Goal: Find specific page/section: Find specific page/section

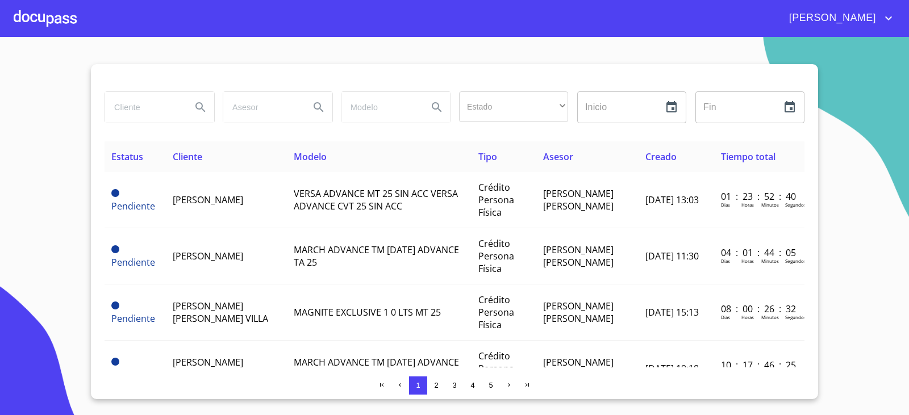
click at [172, 109] on input "search" at bounding box center [143, 107] width 77 height 31
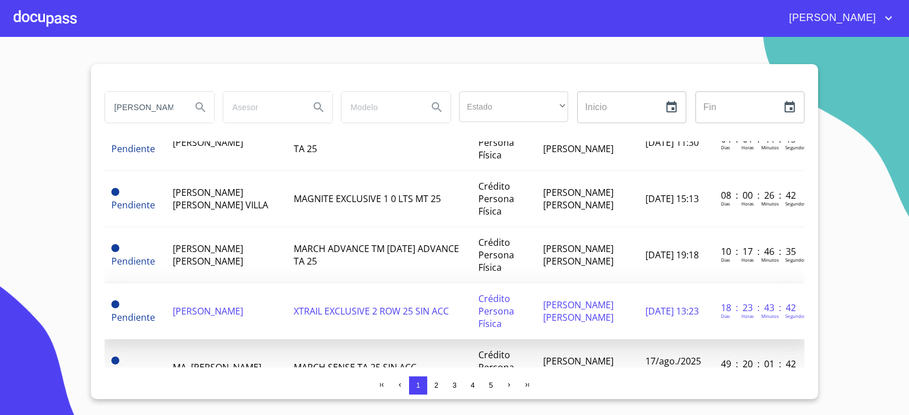
scroll to position [171, 0]
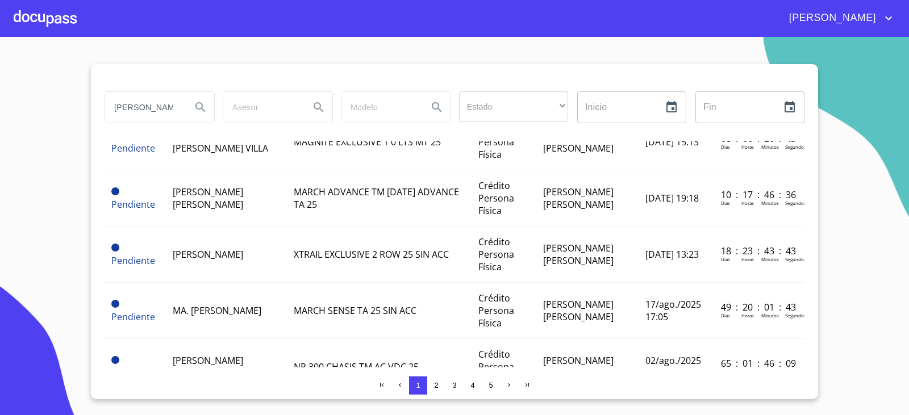
type input "[PERSON_NAME]"
click at [199, 107] on icon "Search" at bounding box center [201, 108] width 14 height 14
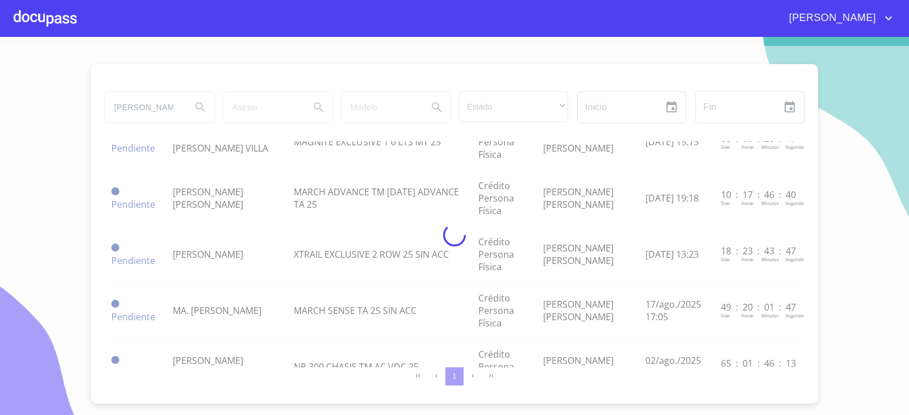
scroll to position [0, 0]
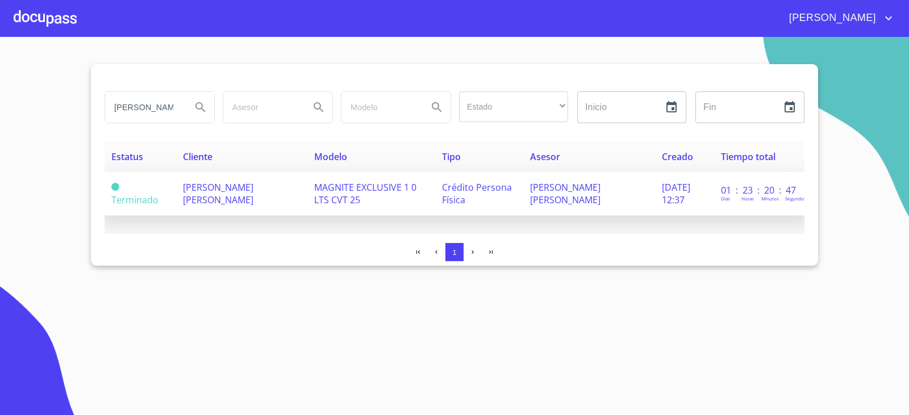
click at [219, 198] on span "[PERSON_NAME] [PERSON_NAME]" at bounding box center [218, 193] width 70 height 25
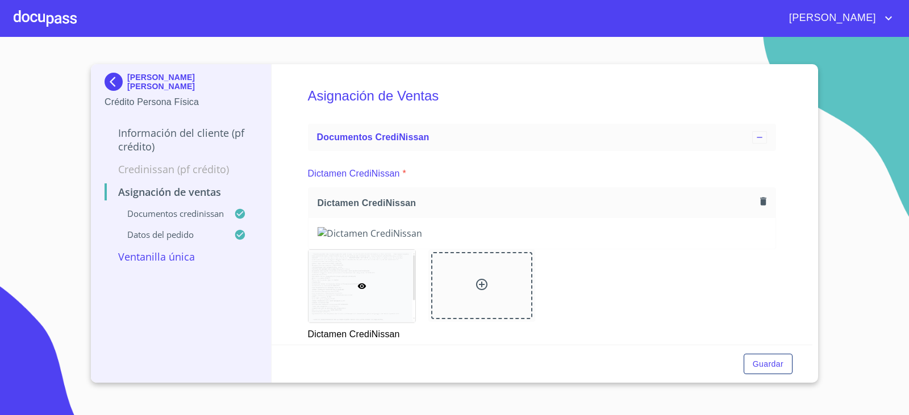
click at [23, 15] on div at bounding box center [45, 18] width 63 height 36
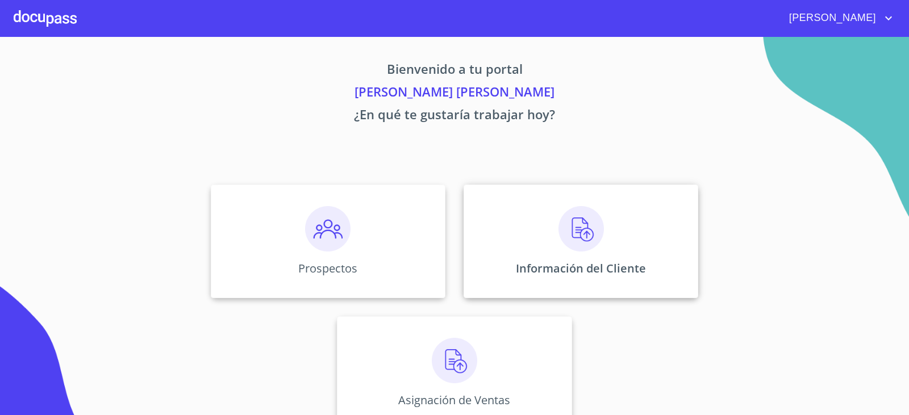
click at [585, 282] on div "Información del Cliente" at bounding box center [581, 242] width 235 height 114
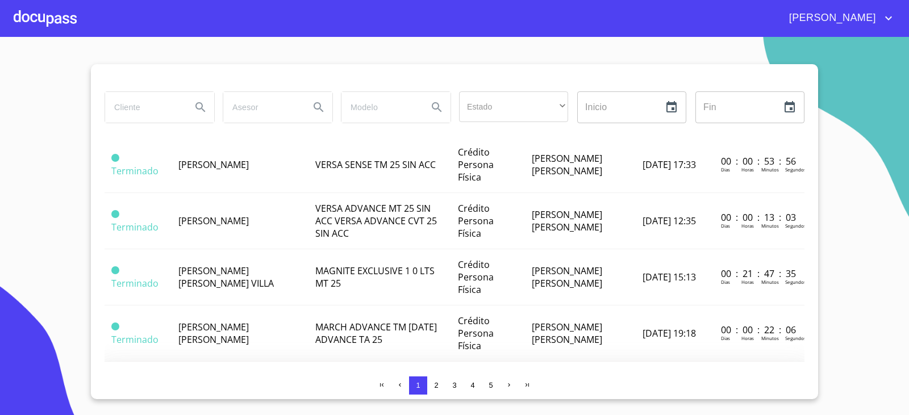
scroll to position [625, 0]
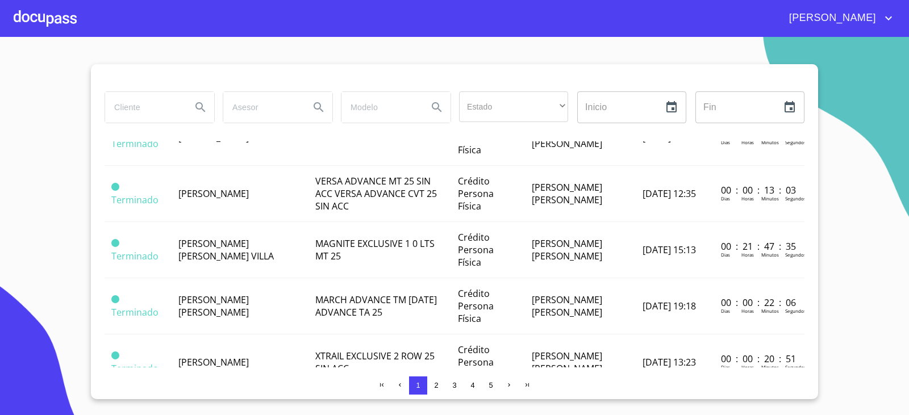
click at [256, 391] on td "[PERSON_NAME] [PERSON_NAME]" at bounding box center [240, 419] width 137 height 56
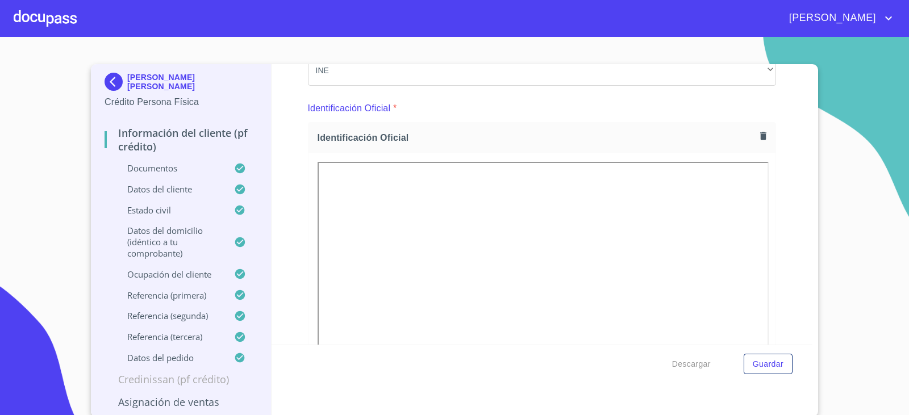
scroll to position [114, 0]
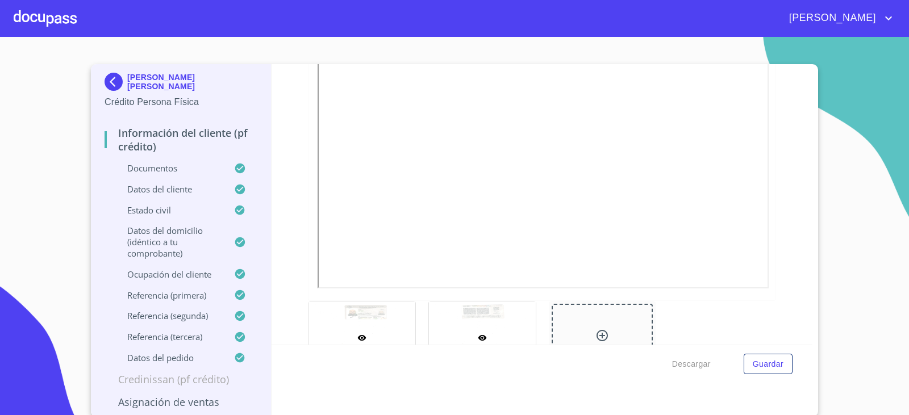
click at [458, 313] on div at bounding box center [482, 338] width 107 height 73
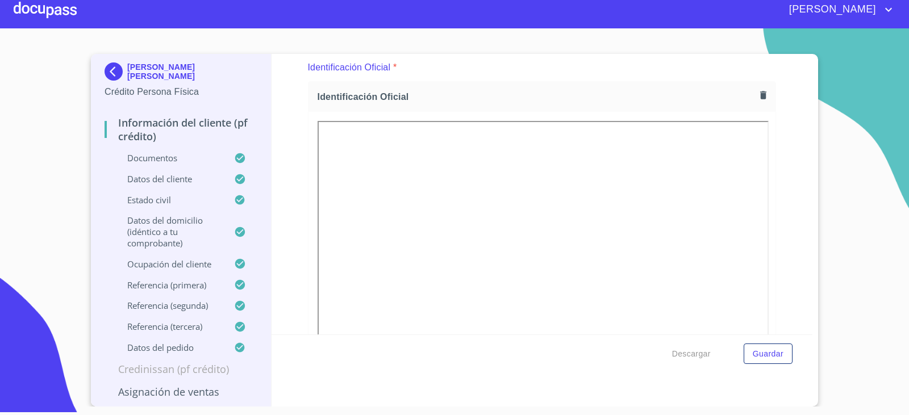
scroll to position [0, 0]
click at [122, 74] on img at bounding box center [116, 73] width 23 height 18
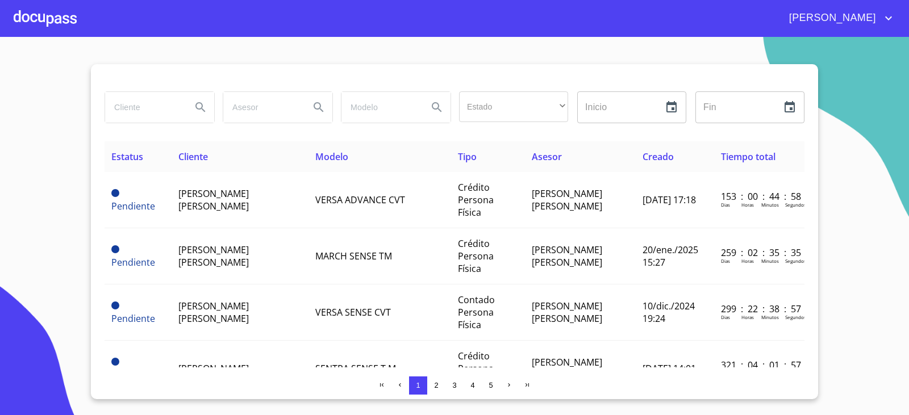
click at [157, 97] on input "search" at bounding box center [143, 107] width 77 height 31
type input "hecto"
click at [205, 102] on icon "Search" at bounding box center [201, 108] width 14 height 14
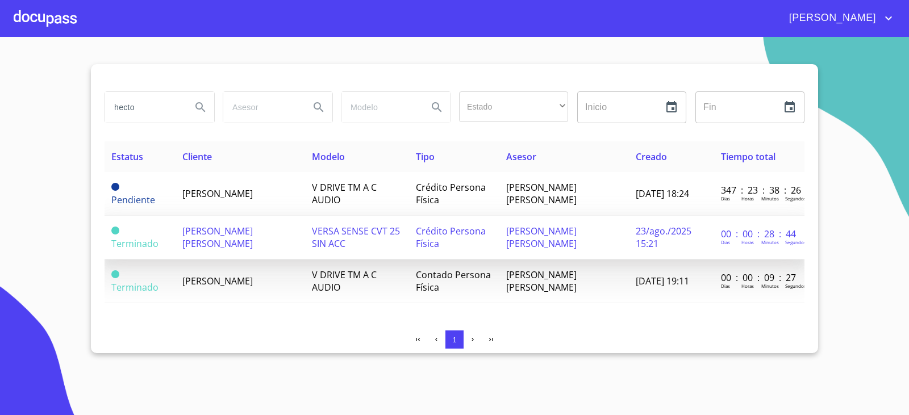
click at [225, 234] on span "[PERSON_NAME] [PERSON_NAME]" at bounding box center [217, 237] width 70 height 25
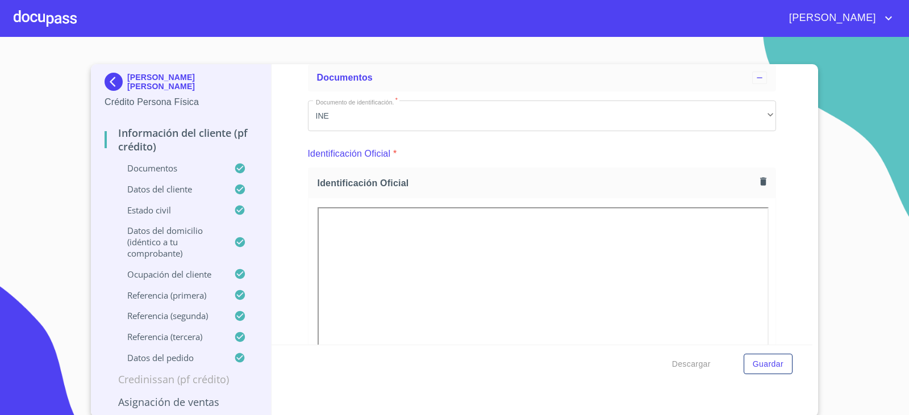
scroll to position [114, 0]
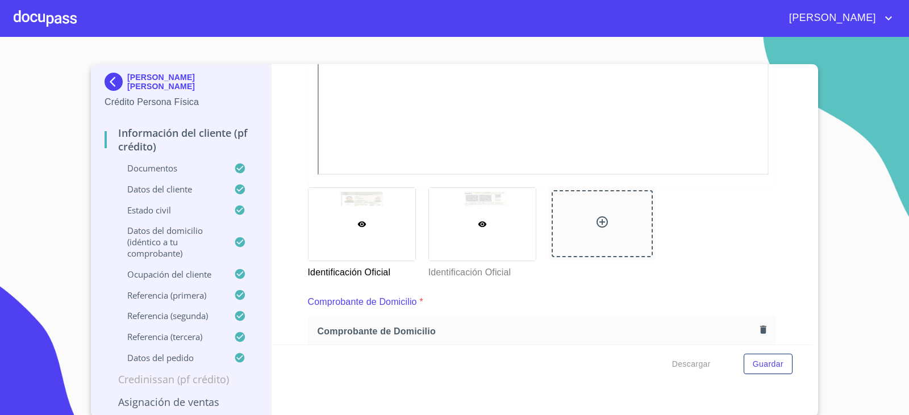
click at [467, 226] on div at bounding box center [482, 224] width 107 height 73
